Goal: Information Seeking & Learning: Check status

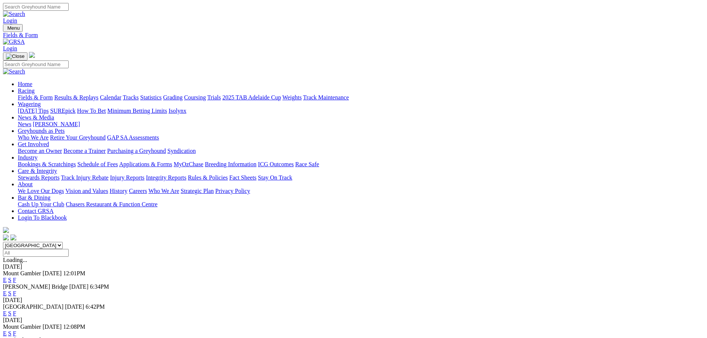
click at [98, 94] on link "Results & Replays" at bounding box center [76, 97] width 44 height 6
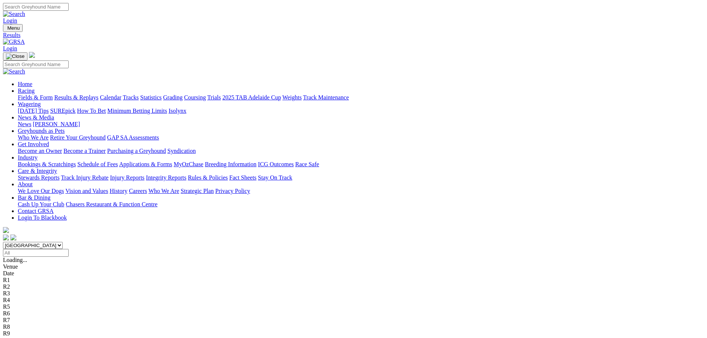
click at [53, 94] on link "Fields & Form" at bounding box center [35, 97] width 35 height 6
